Goal: Information Seeking & Learning: Compare options

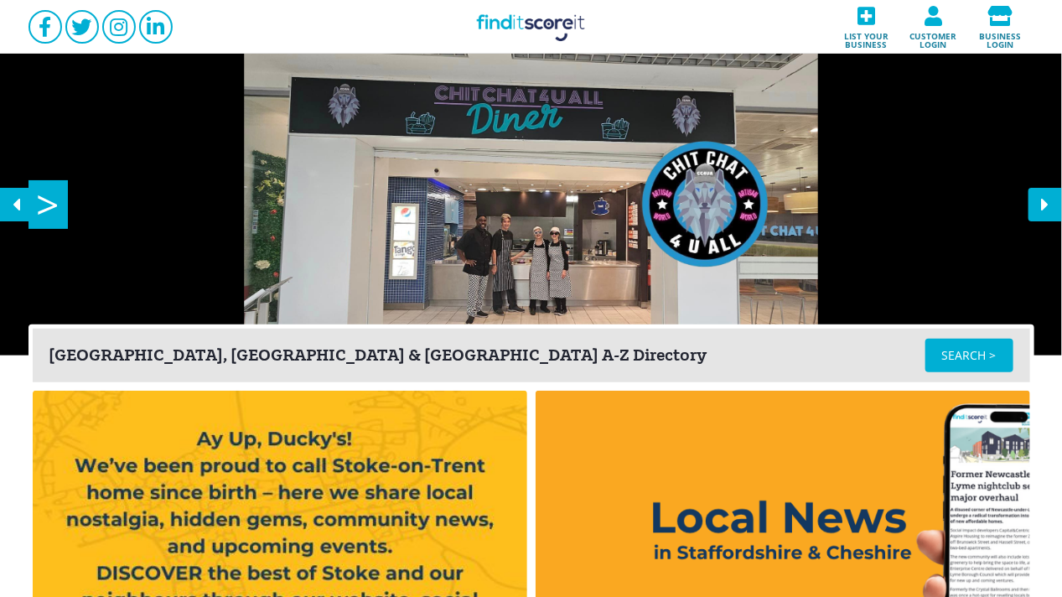
click at [356, 349] on div "[GEOGRAPHIC_DATA], [GEOGRAPHIC_DATA] & [GEOGRAPHIC_DATA] A-Z Directory" at bounding box center [487, 355] width 876 height 17
click at [979, 352] on div "SEARCH >" at bounding box center [969, 356] width 88 height 34
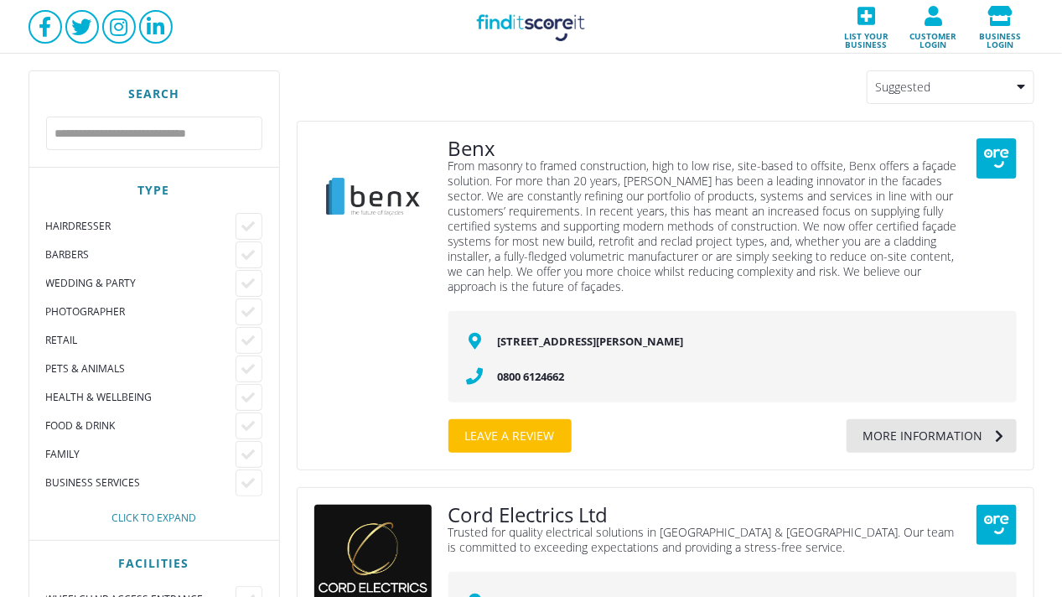
click at [183, 520] on div "Click to expand" at bounding box center [154, 518] width 216 height 10
click at [62, 506] on div "Beauty" at bounding box center [140, 510] width 189 height 13
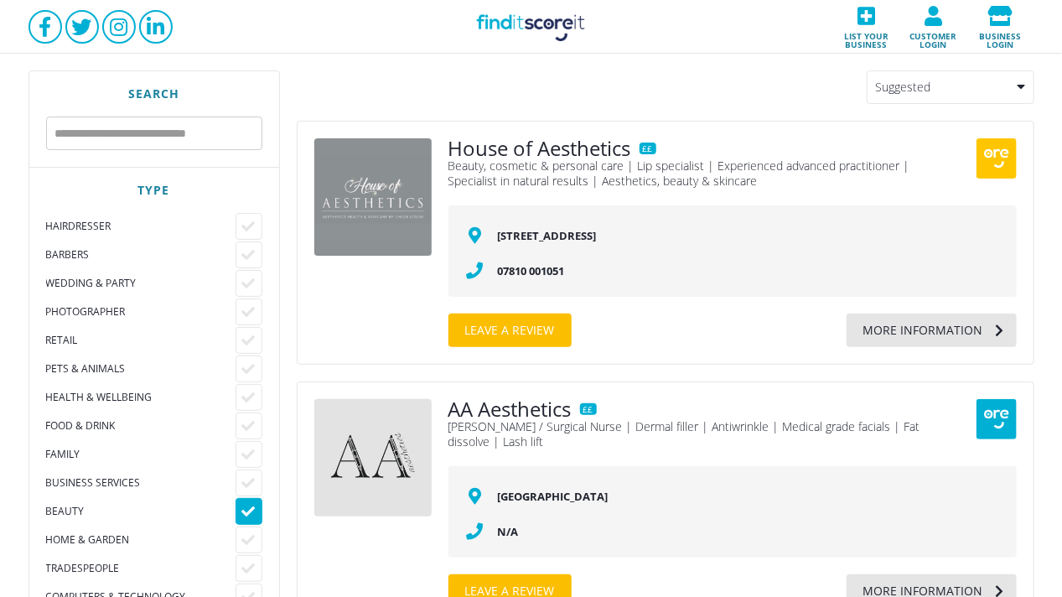
click at [144, 131] on input "text" at bounding box center [154, 133] width 216 height 34
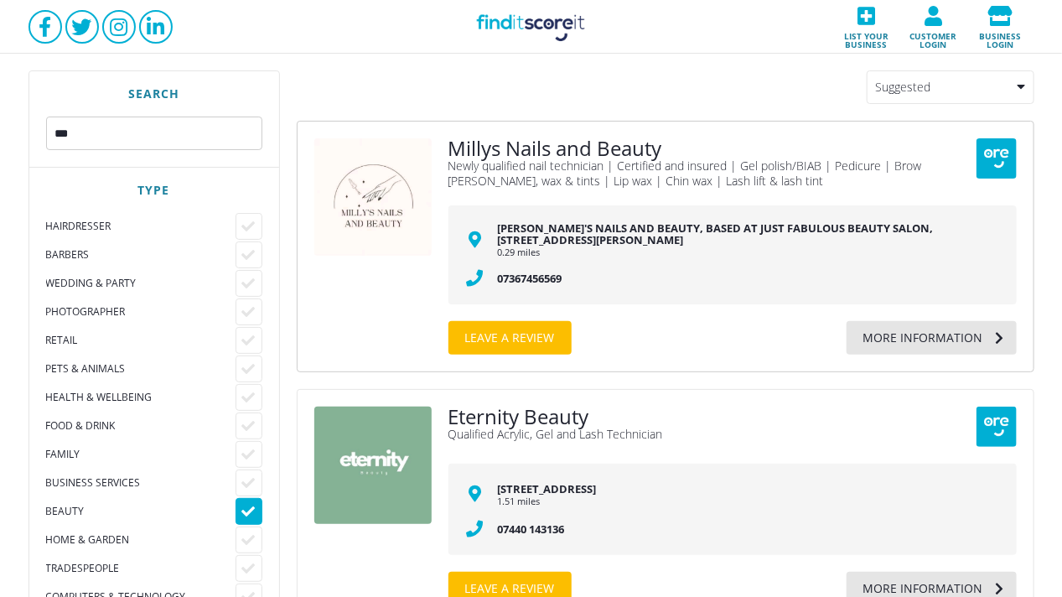
type input "***"
click at [608, 149] on link "Millys Nails and Beauty" at bounding box center [555, 148] width 214 height 20
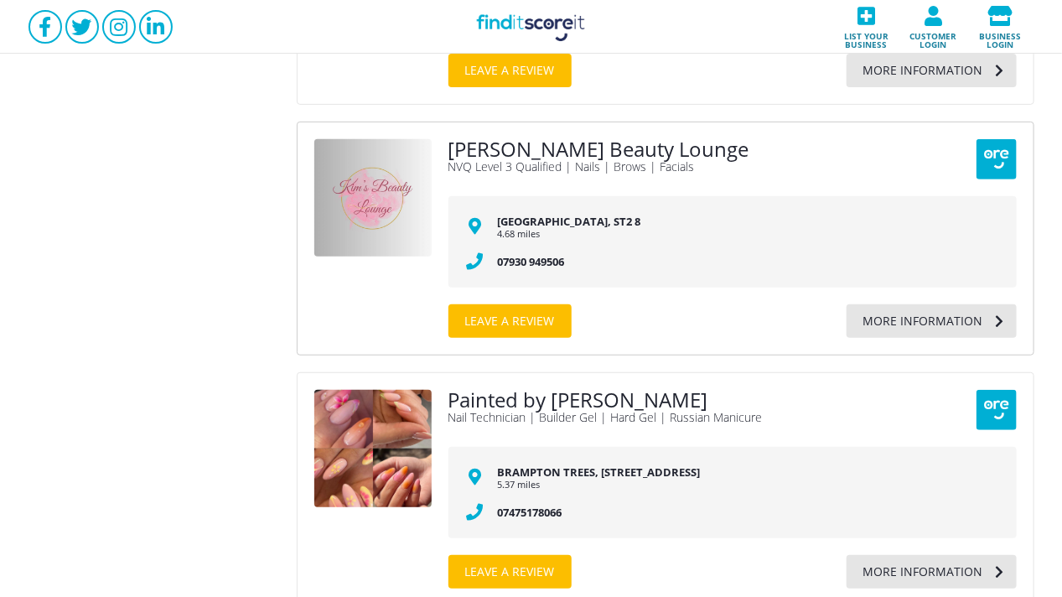
scroll to position [2849, 0]
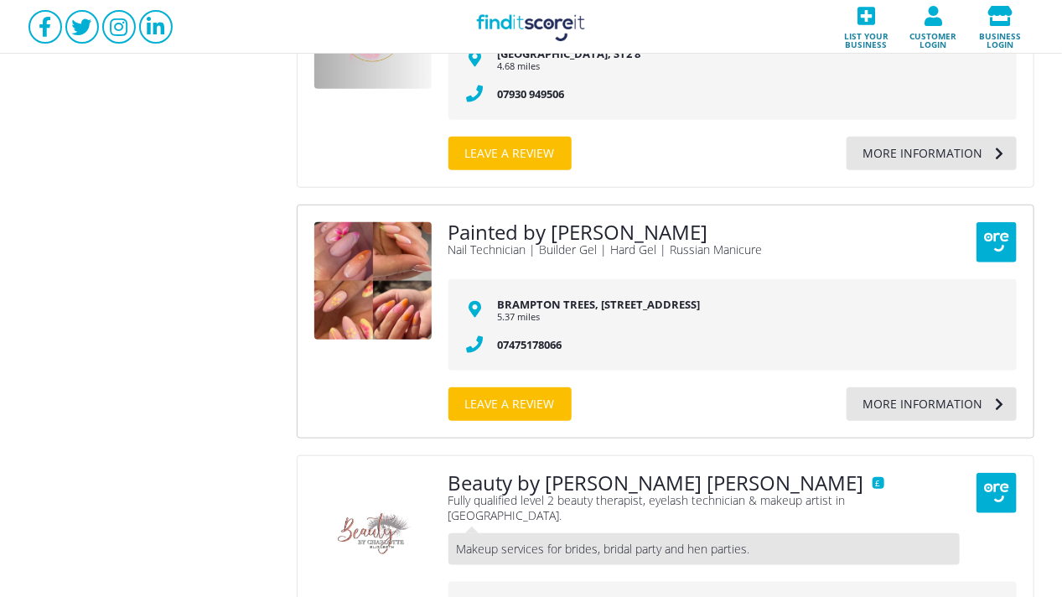
click at [520, 222] on link "Painted by [PERSON_NAME]" at bounding box center [578, 232] width 260 height 20
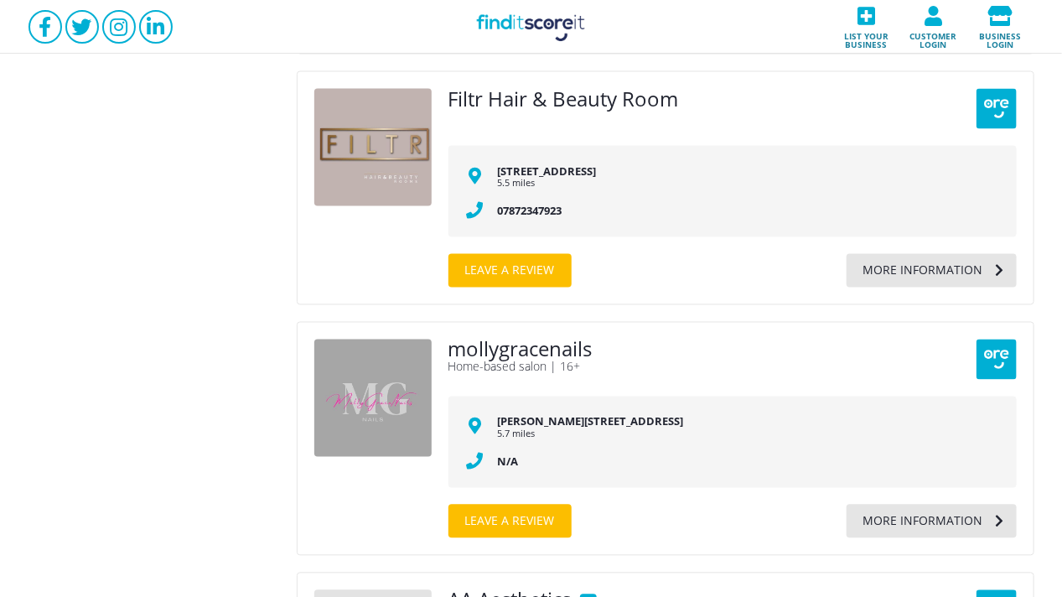
scroll to position [3603, 0]
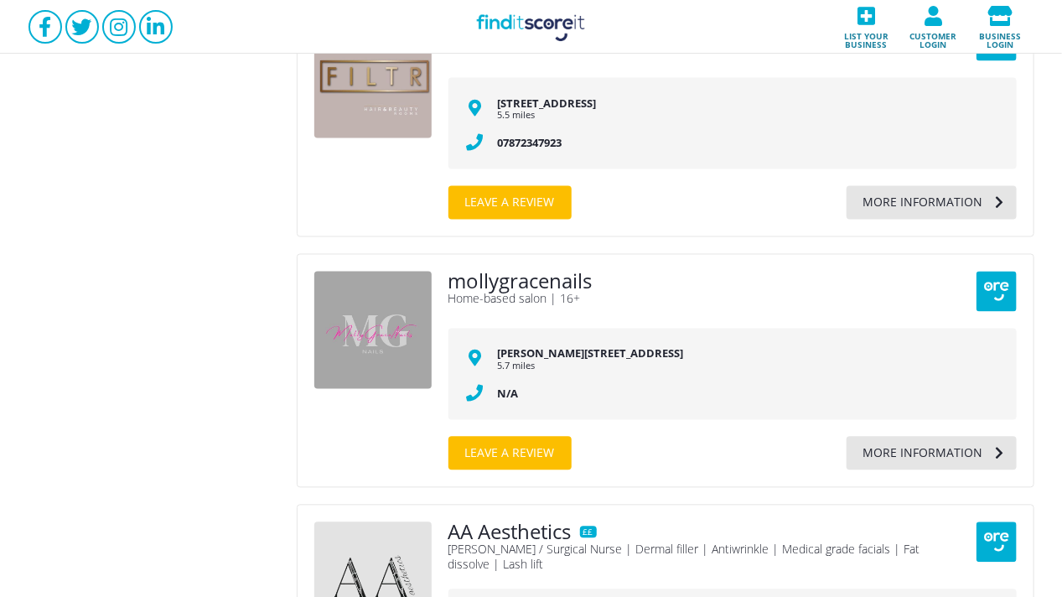
click at [547, 272] on link "mollygracenails" at bounding box center [520, 282] width 144 height 20
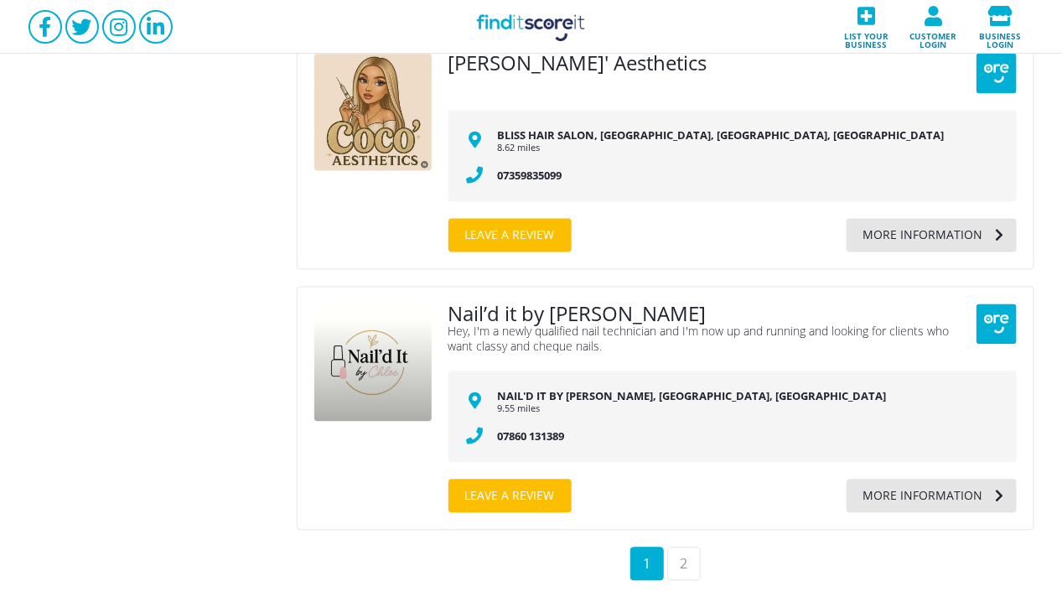
scroll to position [6362, 0]
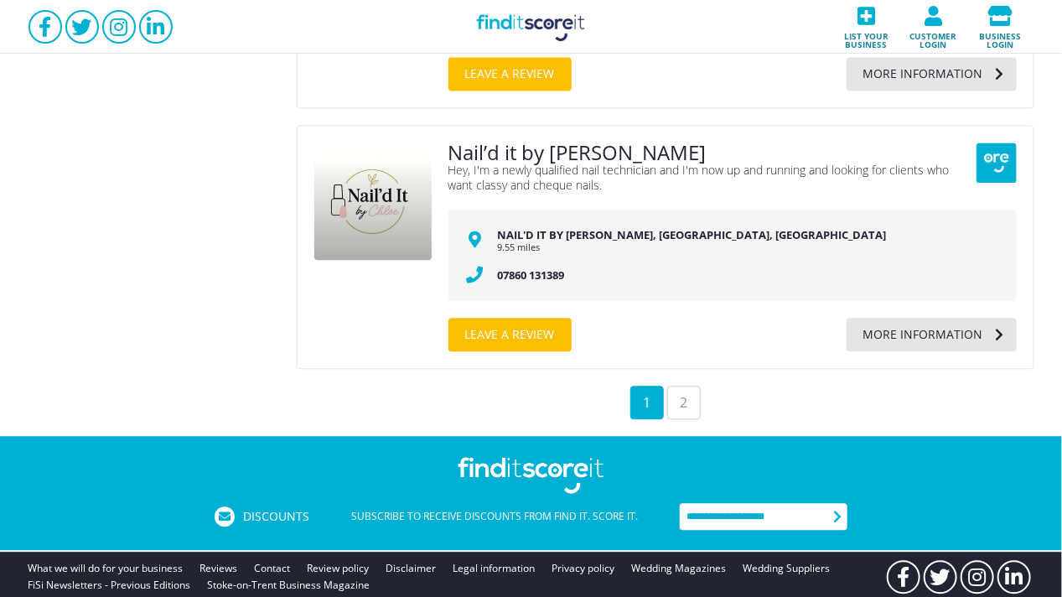
click at [682, 385] on div "2" at bounding box center [684, 402] width 34 height 34
